Goal: Find contact information: Find contact information

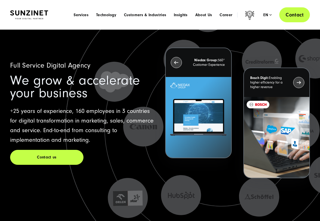
click at [298, 15] on link "Contact" at bounding box center [294, 14] width 31 height 15
